Goal: Transaction & Acquisition: Purchase product/service

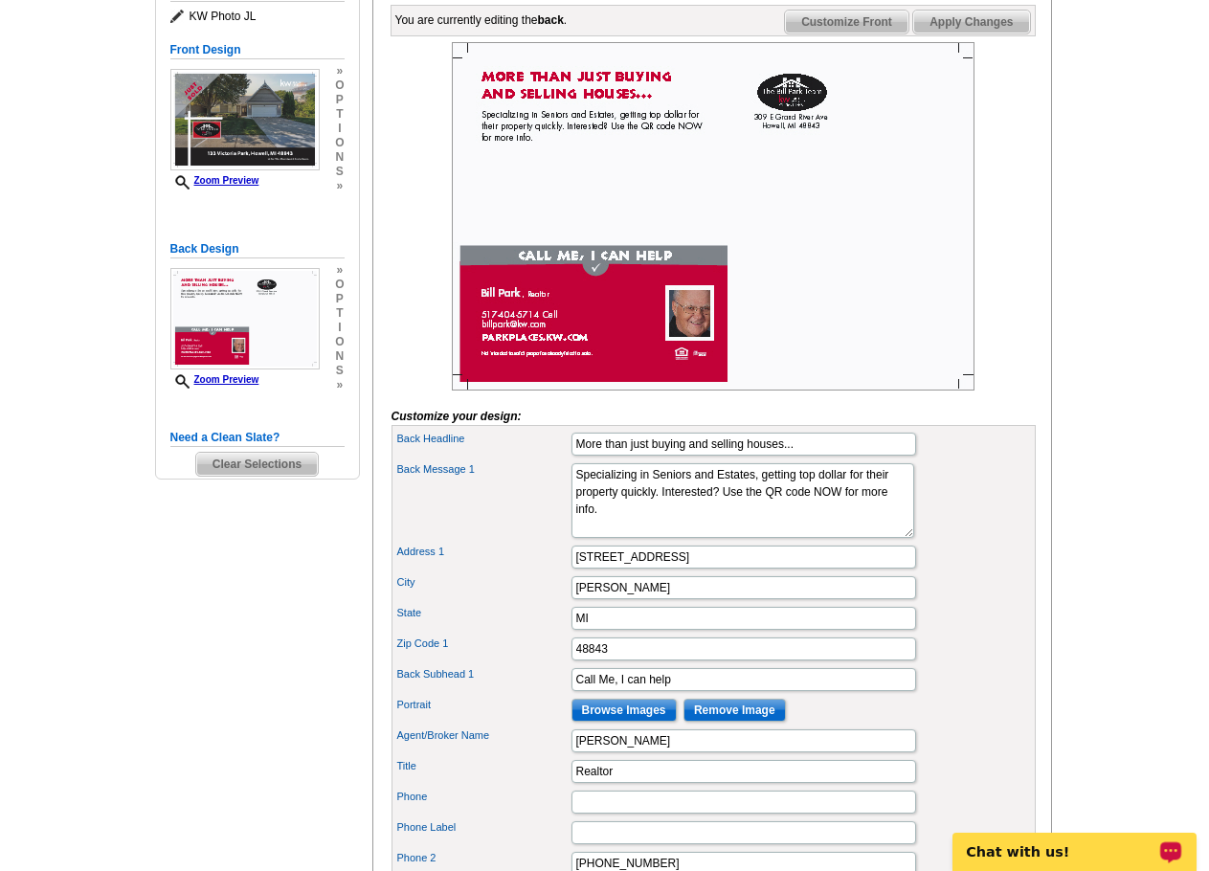
click at [1094, 847] on p "Chat with us!" at bounding box center [1061, 851] width 189 height 15
click at [1131, 309] on main "Need Help? call [PHONE_NUMBER], chat with support, or have our designers make s…" at bounding box center [604, 551] width 1209 height 1422
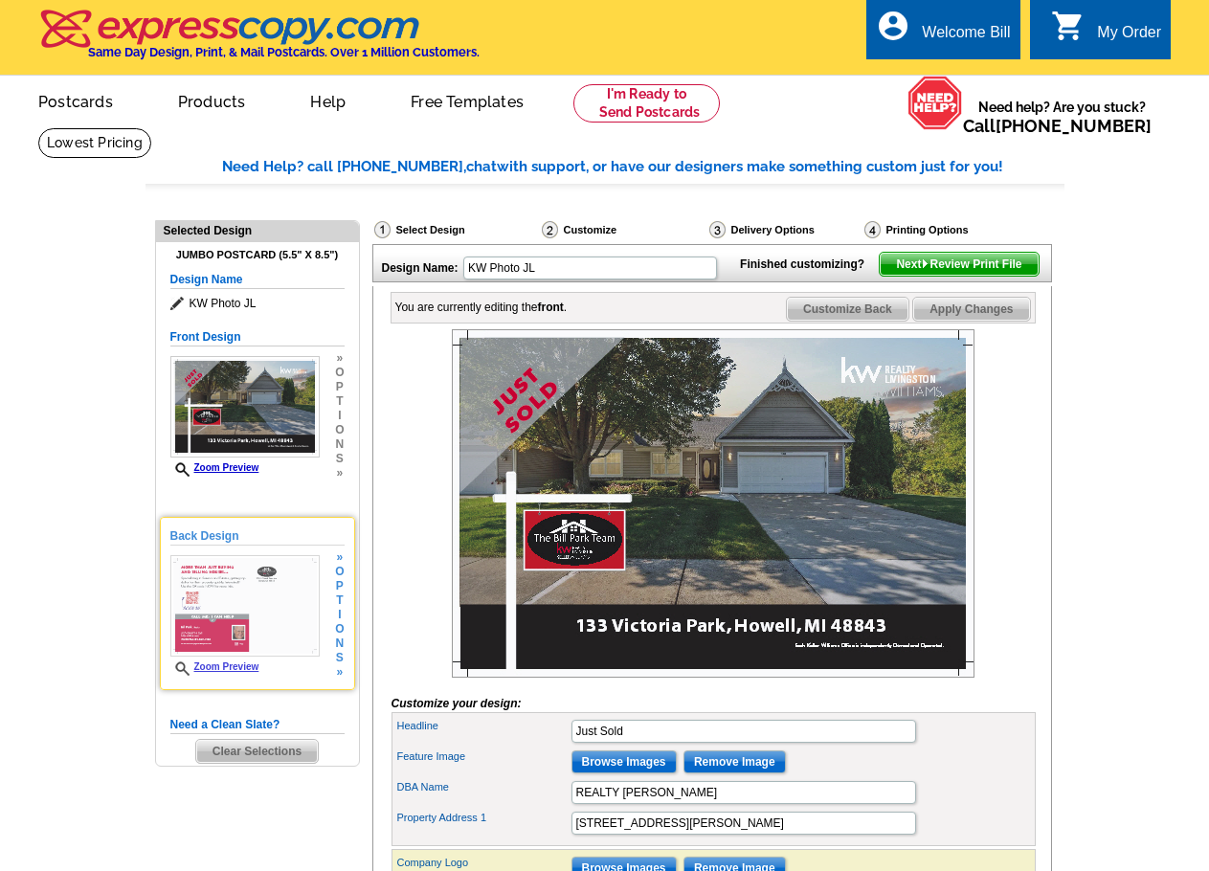
click at [252, 611] on img at bounding box center [244, 605] width 149 height 101
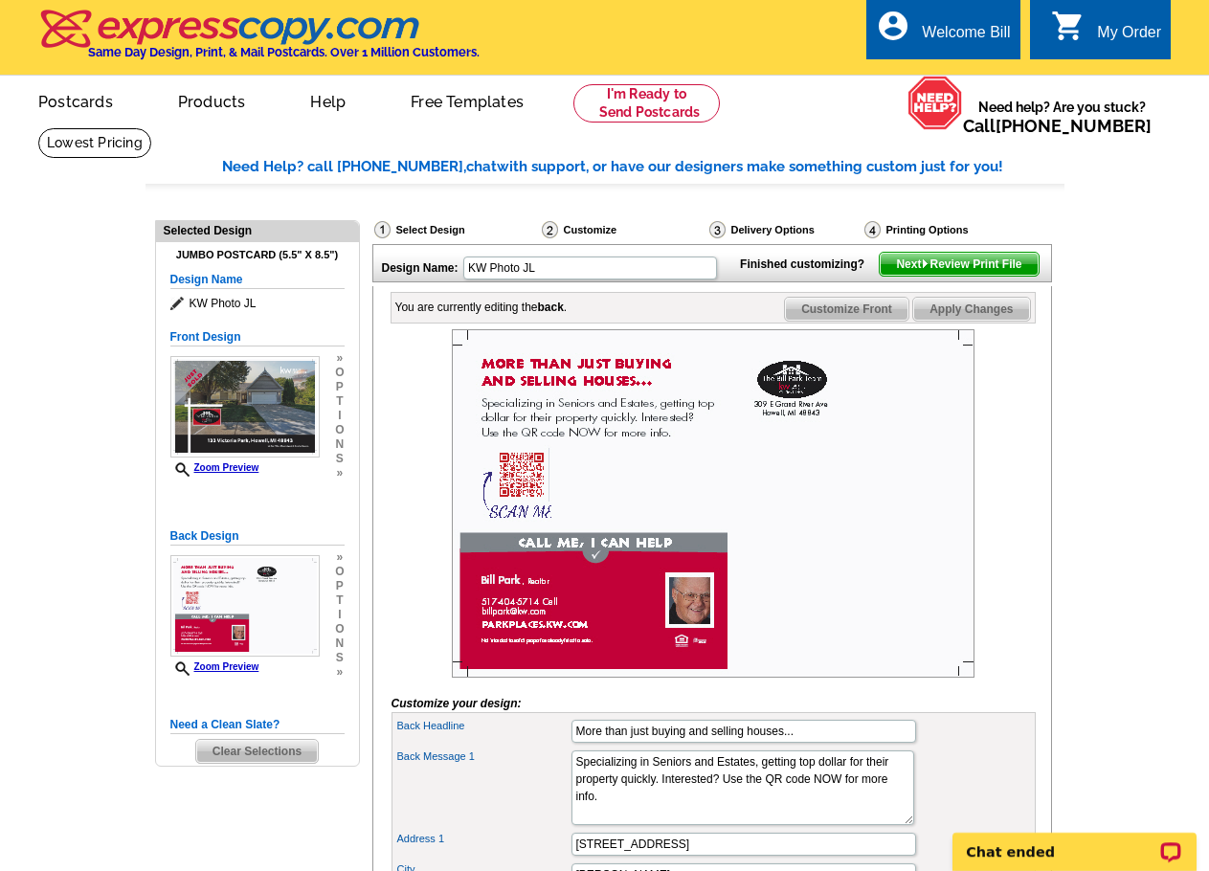
click at [967, 276] on span "Next Review Print File" at bounding box center [959, 264] width 158 height 23
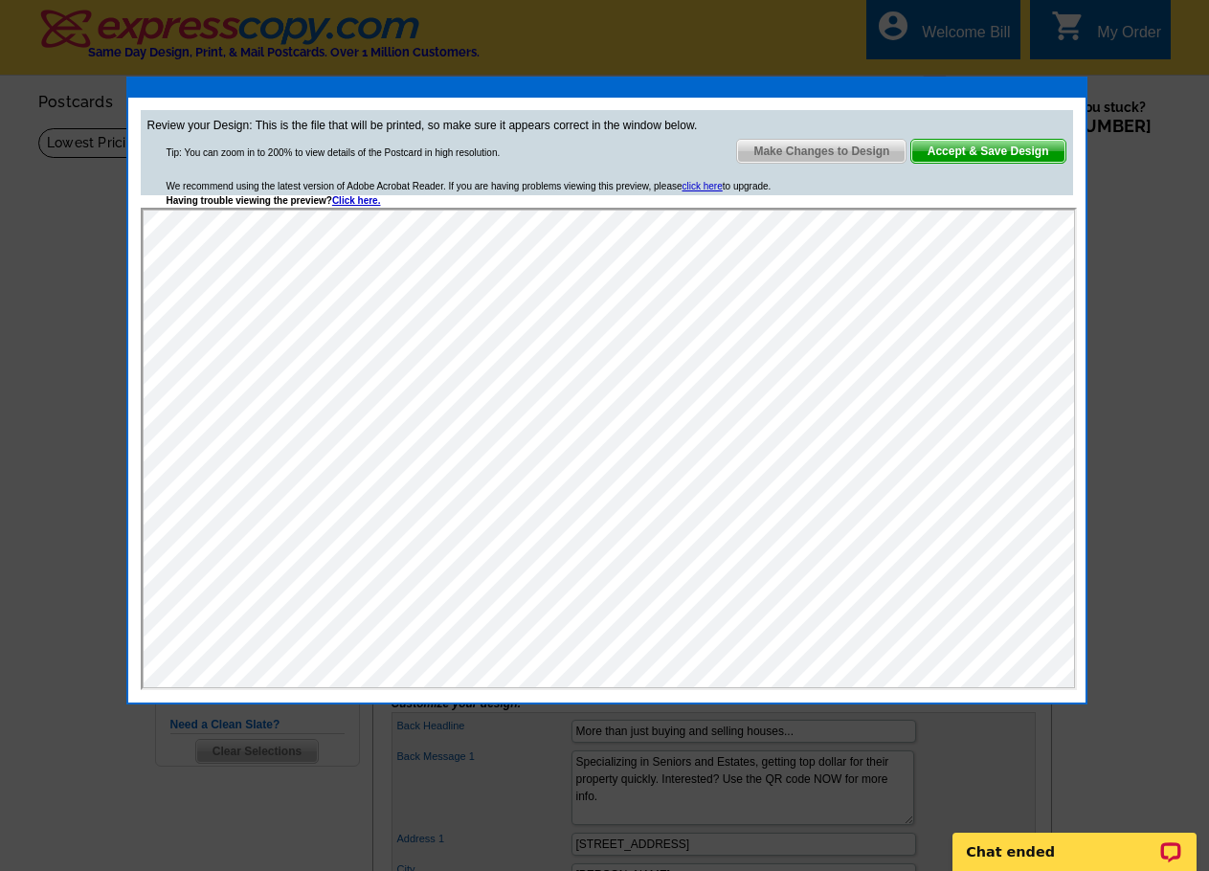
click at [1071, 755] on div at bounding box center [604, 435] width 1209 height 871
